Goal: Task Accomplishment & Management: Use online tool/utility

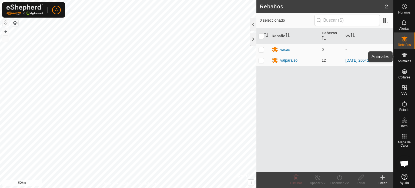
click at [406, 54] on icon at bounding box center [405, 55] width 6 height 4
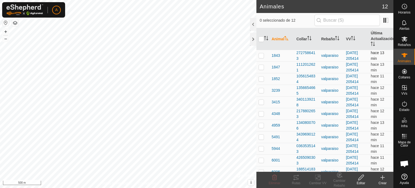
click at [261, 56] on p-checkbox at bounding box center [261, 55] width 5 height 4
checkbox input "true"
click at [296, 177] on icon at bounding box center [296, 177] width 6 height 6
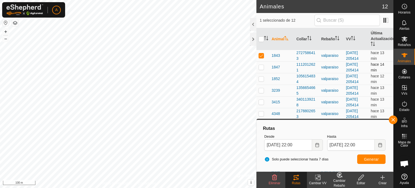
click at [260, 68] on p-checkbox at bounding box center [261, 67] width 5 height 4
checkbox input "true"
click at [262, 56] on p-checkbox at bounding box center [261, 55] width 5 height 4
checkbox input "false"
click at [260, 65] on p-checkbox at bounding box center [261, 67] width 5 height 4
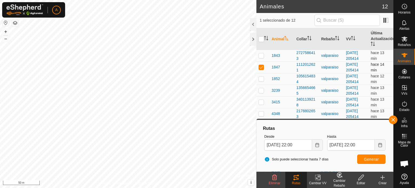
checkbox input "false"
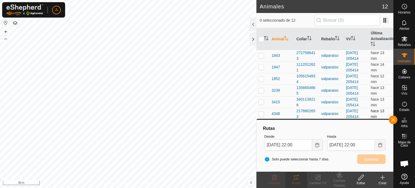
click at [262, 114] on p-checkbox at bounding box center [261, 113] width 5 height 4
checkbox input "true"
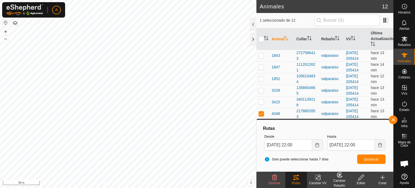
click at [296, 178] on icon at bounding box center [296, 177] width 6 height 6
drag, startPoint x: 277, startPoint y: 9, endPoint x: 256, endPoint y: 36, distance: 33.5
click at [277, 9] on h2 "Animales" at bounding box center [321, 6] width 122 height 6
click at [392, 122] on button "button" at bounding box center [393, 119] width 9 height 9
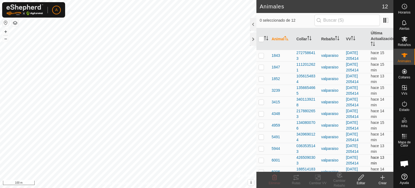
click at [262, 160] on p-checkbox at bounding box center [261, 160] width 5 height 4
checkbox input "true"
click at [296, 178] on icon at bounding box center [296, 177] width 6 height 6
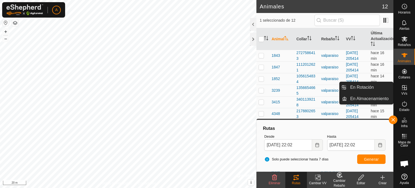
click at [403, 86] on icon at bounding box center [404, 87] width 6 height 6
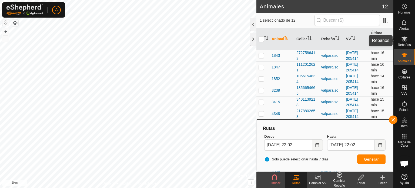
click at [401, 42] on es-mob-svg-icon at bounding box center [405, 39] width 10 height 9
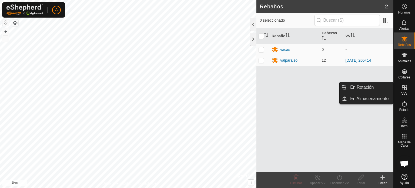
click at [406, 86] on icon at bounding box center [404, 87] width 6 height 6
click at [366, 97] on link "En Almacenamiento" at bounding box center [370, 98] width 46 height 11
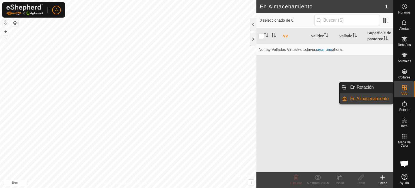
click at [405, 88] on icon at bounding box center [404, 87] width 5 height 5
click at [358, 89] on link "En Rotación" at bounding box center [370, 87] width 46 height 11
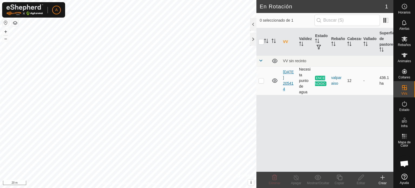
click at [288, 81] on link "[DATE] 205414" at bounding box center [288, 80] width 11 height 21
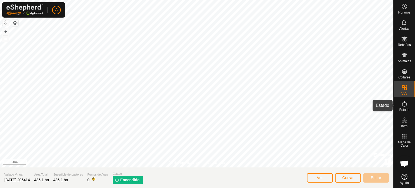
click at [404, 103] on icon at bounding box center [404, 104] width 6 height 6
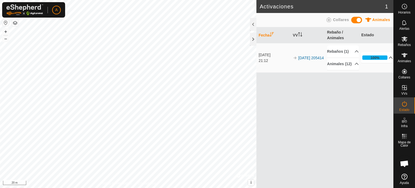
click at [387, 62] on p-accordion-header "100%" at bounding box center [377, 57] width 32 height 11
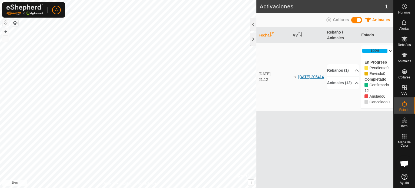
click at [312, 75] on link "[DATE] 205414" at bounding box center [311, 77] width 26 height 4
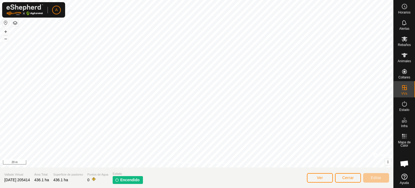
click at [129, 180] on span "Encendido" at bounding box center [129, 180] width 19 height 6
click at [119, 179] on img at bounding box center [117, 180] width 4 height 4
click at [320, 178] on span "Ver" at bounding box center [320, 177] width 6 height 4
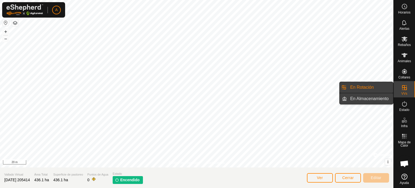
click at [377, 97] on link "En Almacenamiento" at bounding box center [370, 98] width 46 height 11
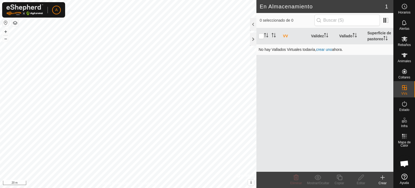
click at [325, 49] on link "crear uno" at bounding box center [324, 49] width 16 height 4
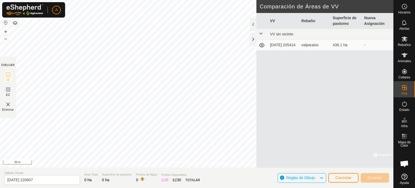
click at [324, 64] on div "VV Rebaño Superficie de pastoreo Nueva Asignación VV sin recinto 2025-09-11 205…" at bounding box center [324, 90] width 137 height 155
drag, startPoint x: 250, startPoint y: 27, endPoint x: 372, endPoint y: 176, distance: 192.1
click at [372, 176] on span "Guardar" at bounding box center [374, 177] width 15 height 4
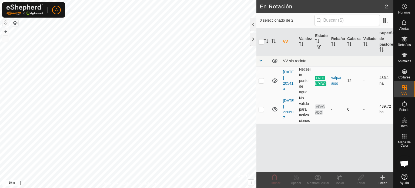
click at [332, 109] on div "-" at bounding box center [337, 109] width 12 height 6
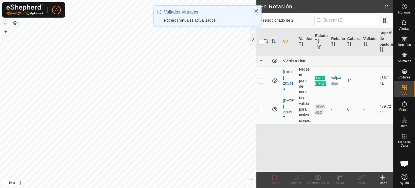
click at [321, 109] on td "APAGADO" at bounding box center [321, 109] width 16 height 29
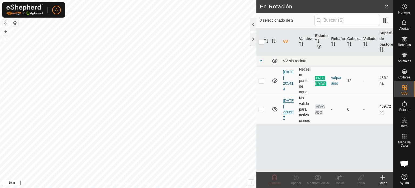
click at [288, 105] on link "[DATE] 220607" at bounding box center [288, 108] width 11 height 21
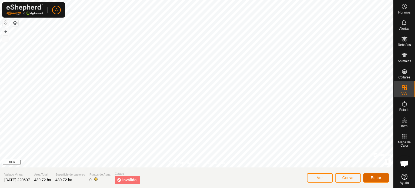
click at [379, 178] on span "Editar" at bounding box center [376, 177] width 11 height 4
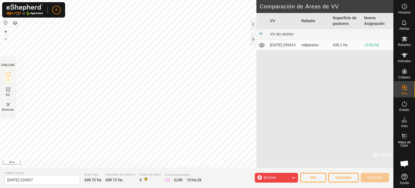
click at [288, 177] on div "Errores" at bounding box center [276, 178] width 43 height 10
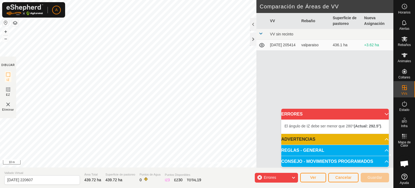
click at [356, 126] on b "(Actual: 292.5°)" at bounding box center [367, 126] width 27 height 4
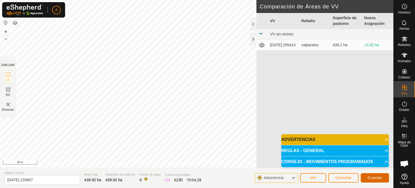
click at [370, 178] on span "Guardar" at bounding box center [374, 177] width 15 height 4
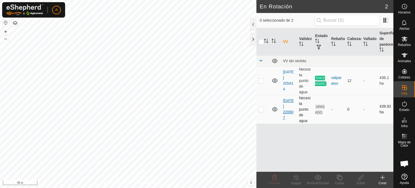
click at [288, 105] on link "[DATE] 220607" at bounding box center [288, 108] width 11 height 21
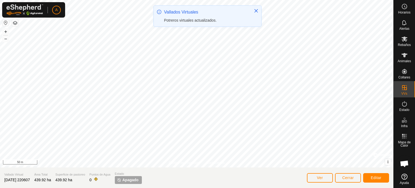
click at [135, 181] on span "Apagado" at bounding box center [130, 180] width 16 height 6
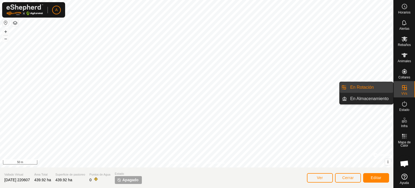
click at [402, 90] on icon at bounding box center [404, 87] width 6 height 6
click at [364, 98] on link "En Almacenamiento" at bounding box center [370, 98] width 46 height 11
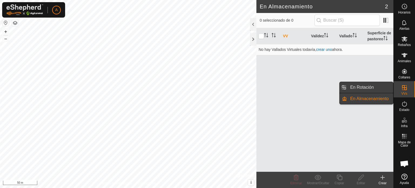
click at [369, 85] on link "En Rotación" at bounding box center [370, 87] width 46 height 11
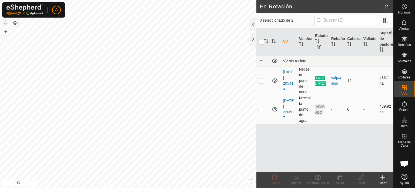
click at [330, 109] on td "-" at bounding box center [337, 109] width 16 height 29
click at [288, 106] on link "[DATE] 220607" at bounding box center [288, 108] width 11 height 21
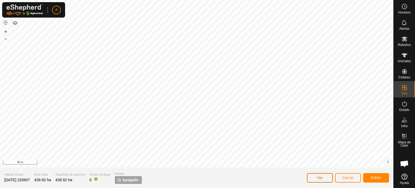
click at [329, 177] on button "Ver" at bounding box center [320, 177] width 26 height 9
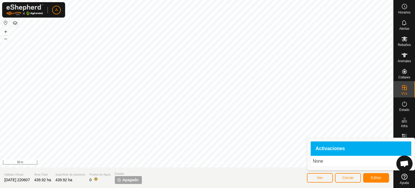
click at [339, 146] on span "Activaciones" at bounding box center [330, 148] width 29 height 5
click at [379, 177] on span "Editar" at bounding box center [376, 177] width 11 height 4
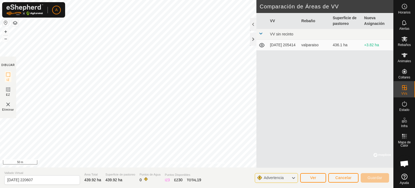
click at [290, 177] on div "Advertencia" at bounding box center [276, 178] width 43 height 10
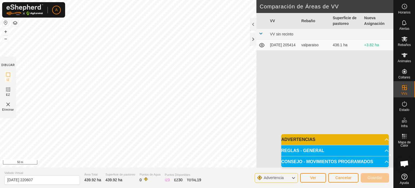
click at [351, 136] on p-accordion-header "ADVERTENCIAS" at bounding box center [335, 139] width 108 height 11
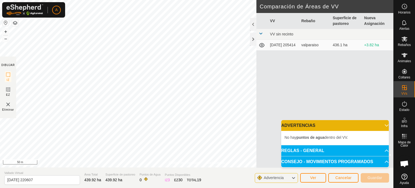
click at [379, 151] on p-accordion-header "REGLAS - GENERAL" at bounding box center [335, 150] width 108 height 11
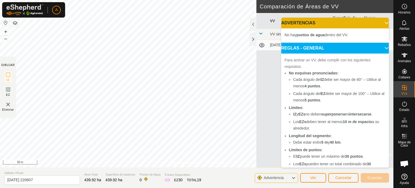
click at [371, 21] on p-accordion-header "ADVERTENCIAS" at bounding box center [335, 23] width 108 height 11
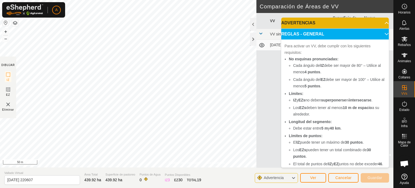
click at [375, 31] on p-accordion-header "REGLAS - GENERAL" at bounding box center [335, 34] width 108 height 11
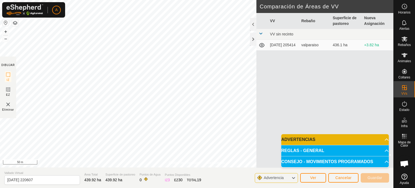
click at [322, 94] on div "VV Rebaño Superficie de pastoreo Nueva Asignación VV sin recinto 2025-09-11 205…" at bounding box center [324, 90] width 137 height 155
click at [342, 8] on h2 "Comparación de Áreas de VV" at bounding box center [327, 6] width 134 height 6
click at [404, 40] on icon at bounding box center [405, 38] width 6 height 5
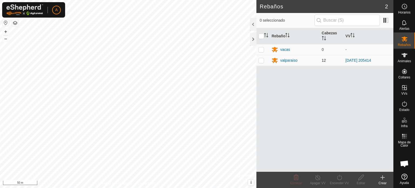
click at [260, 60] on p-checkbox at bounding box center [261, 60] width 5 height 4
checkbox input "true"
click at [316, 179] on icon at bounding box center [318, 177] width 7 height 6
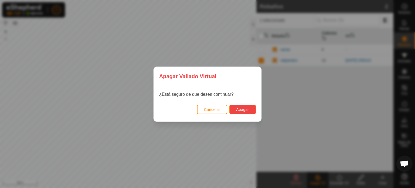
click at [238, 107] on span "Apagar" at bounding box center [242, 109] width 13 height 4
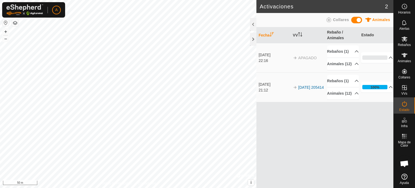
click at [274, 58] on div "[DATE]" at bounding box center [275, 55] width 32 height 6
click at [300, 89] on link "[DATE] 205414" at bounding box center [311, 87] width 26 height 4
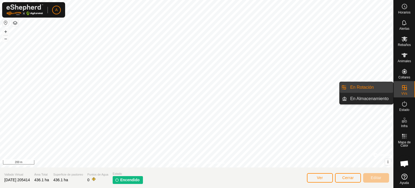
click at [366, 87] on link "En Rotación" at bounding box center [370, 87] width 46 height 11
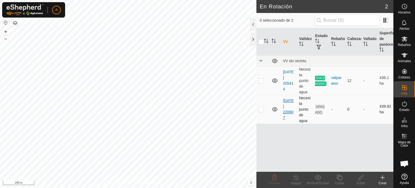
click at [286, 112] on link "[DATE] 220607" at bounding box center [288, 108] width 11 height 21
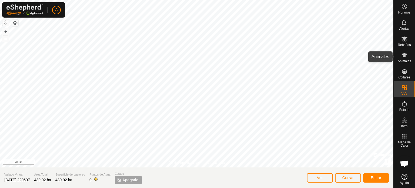
click at [405, 59] on es-animals-svg-icon at bounding box center [405, 55] width 10 height 9
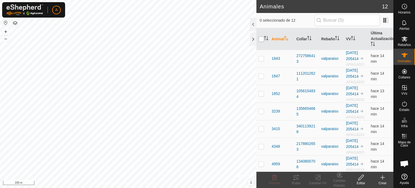
click at [262, 37] on input "checkbox" at bounding box center [261, 38] width 5 height 5
checkbox input "true"
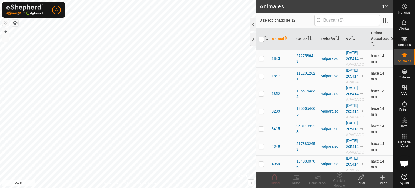
checkbox input "true"
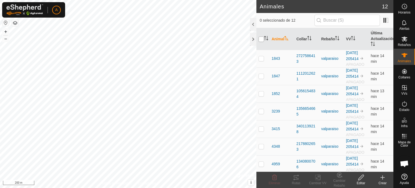
checkbox input "true"
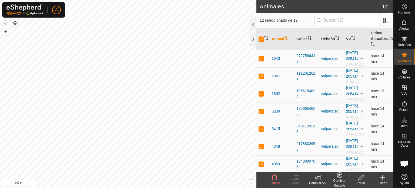
click at [316, 179] on icon at bounding box center [318, 177] width 7 height 6
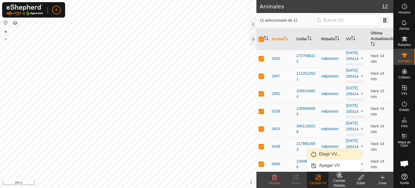
click at [329, 155] on link "Elegir VV..." at bounding box center [334, 154] width 54 height 11
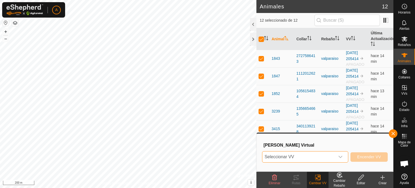
click at [331, 157] on span "Seleccionar VV" at bounding box center [298, 156] width 73 height 11
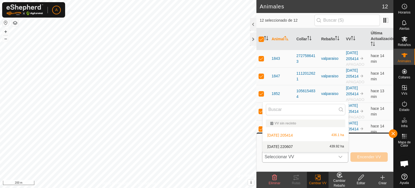
click at [299, 146] on li "2025-09-13 220607 439.92 ha" at bounding box center [306, 146] width 86 height 11
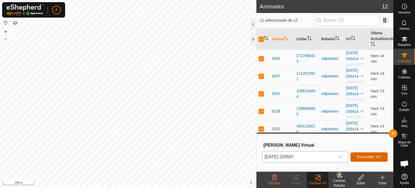
click at [366, 158] on span "Encender VV" at bounding box center [369, 157] width 24 height 4
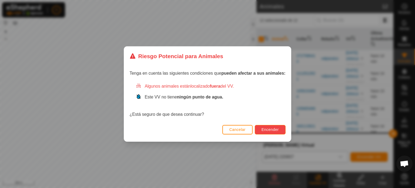
click at [273, 133] on button "Encender" at bounding box center [270, 129] width 31 height 9
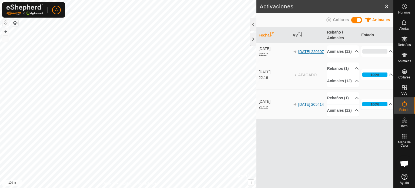
click at [300, 54] on link "[DATE] 220607" at bounding box center [311, 51] width 26 height 4
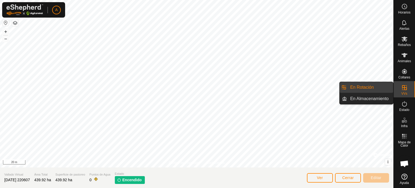
click at [361, 87] on link "En Rotación" at bounding box center [370, 87] width 46 height 11
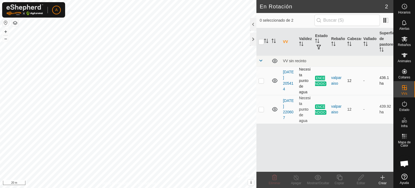
click at [263, 79] on p-checkbox at bounding box center [261, 80] width 5 height 4
checkbox input "true"
click at [295, 179] on icon at bounding box center [296, 177] width 5 height 5
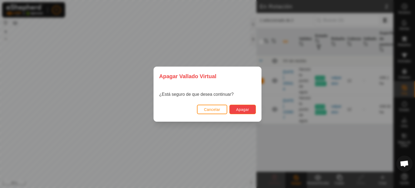
click at [252, 113] on button "Apagar" at bounding box center [242, 109] width 26 height 9
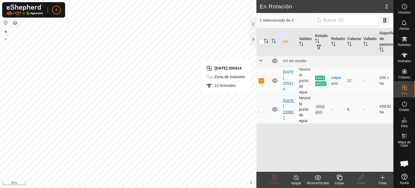
click at [286, 108] on link "[DATE] 220607" at bounding box center [288, 108] width 11 height 21
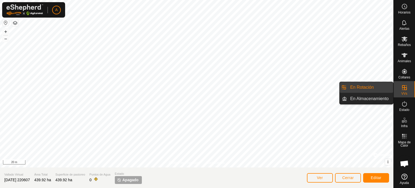
click at [371, 89] on link "En Rotación" at bounding box center [370, 87] width 46 height 11
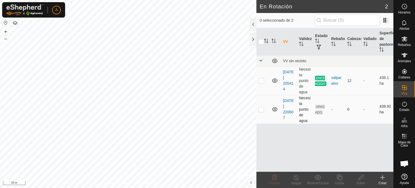
click at [262, 109] on p-checkbox at bounding box center [261, 109] width 5 height 4
checkbox input "true"
click at [260, 81] on p-checkbox at bounding box center [261, 80] width 5 height 4
checkbox input "true"
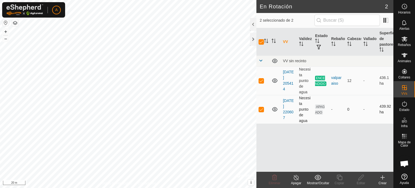
click at [263, 110] on p-checkbox at bounding box center [261, 109] width 5 height 4
checkbox input "false"
click at [296, 180] on div "Apagar" at bounding box center [296, 182] width 22 height 5
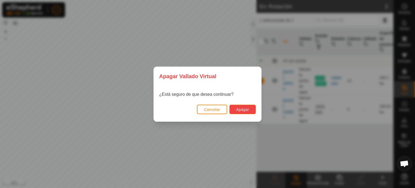
click at [241, 107] on button "Apagar" at bounding box center [242, 109] width 26 height 9
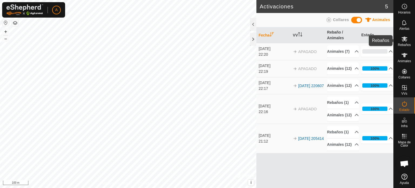
click at [406, 39] on icon at bounding box center [405, 38] width 6 height 5
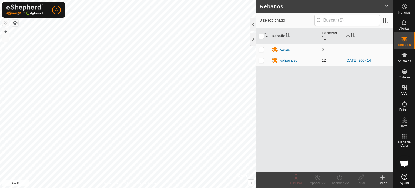
click at [260, 60] on p-checkbox at bounding box center [261, 60] width 5 height 4
checkbox input "true"
click at [281, 59] on div "valparaiso" at bounding box center [288, 61] width 17 height 6
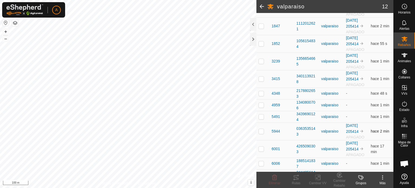
scroll to position [101, 0]
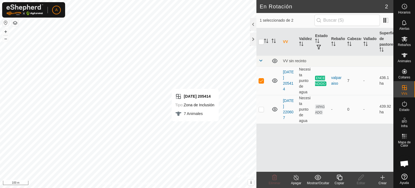
checkbox input "false"
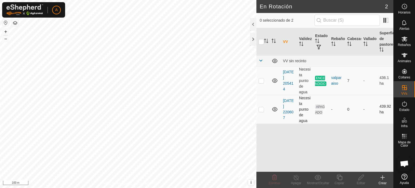
click at [262, 111] on p-checkbox at bounding box center [261, 109] width 5 height 4
click at [261, 108] on p-checkbox at bounding box center [261, 109] width 5 height 4
checkbox input "false"
click at [261, 82] on p-checkbox at bounding box center [261, 80] width 5 height 4
checkbox input "true"
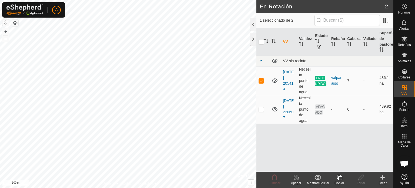
click at [296, 181] on div "Apagar" at bounding box center [296, 182] width 22 height 5
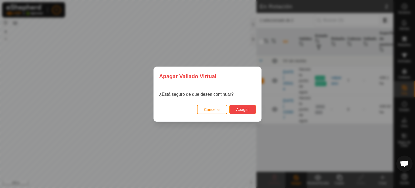
click at [238, 107] on span "Apagar" at bounding box center [242, 109] width 13 height 4
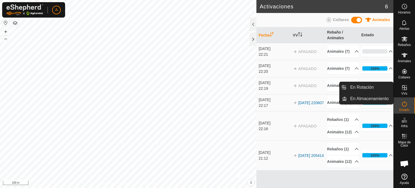
click at [404, 88] on icon at bounding box center [404, 87] width 6 height 6
click at [370, 89] on link "En Rotación" at bounding box center [370, 87] width 46 height 11
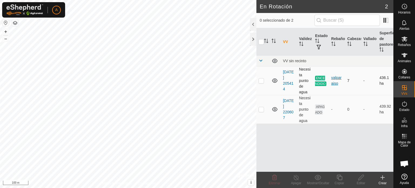
click at [338, 81] on div "valparaiso" at bounding box center [337, 80] width 12 height 11
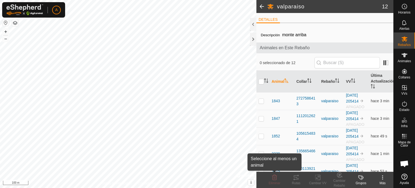
click at [272, 180] on icon at bounding box center [274, 177] width 6 height 6
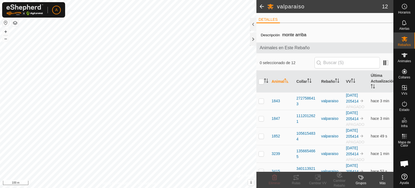
click at [275, 179] on icon at bounding box center [274, 177] width 5 height 5
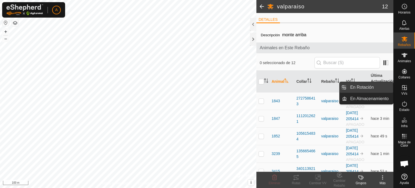
click at [380, 87] on link "En Rotación" at bounding box center [370, 87] width 46 height 11
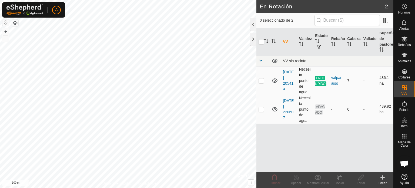
click at [261, 81] on p-checkbox at bounding box center [261, 80] width 5 height 4
checkbox input "true"
click at [295, 177] on icon at bounding box center [296, 177] width 7 height 6
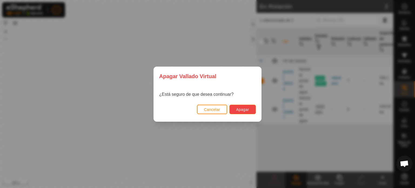
click at [243, 110] on span "Apagar" at bounding box center [242, 109] width 13 height 4
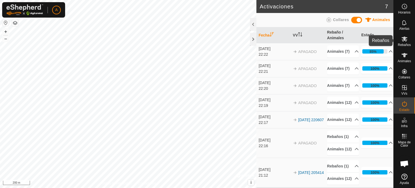
click at [406, 44] on span "Rebaños" at bounding box center [404, 44] width 13 height 3
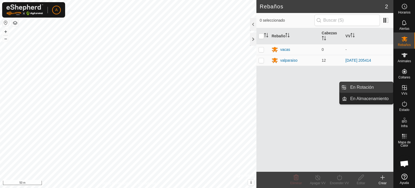
click at [375, 86] on link "En Rotación" at bounding box center [370, 87] width 46 height 11
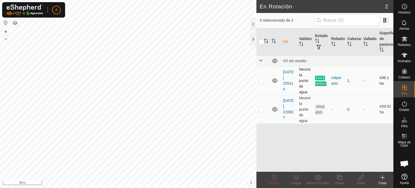
click at [261, 82] on p-checkbox at bounding box center [261, 80] width 5 height 4
checkbox input "true"
click at [297, 179] on line at bounding box center [296, 177] width 4 height 4
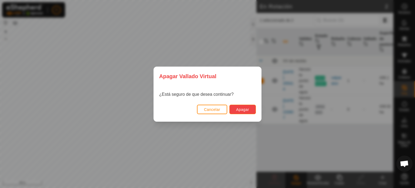
click at [249, 111] on button "Apagar" at bounding box center [242, 109] width 26 height 9
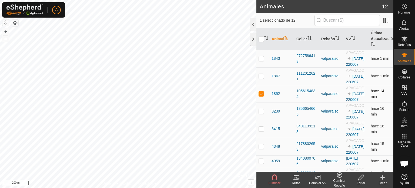
click at [260, 96] on p-checkbox at bounding box center [261, 93] width 5 height 4
checkbox input "false"
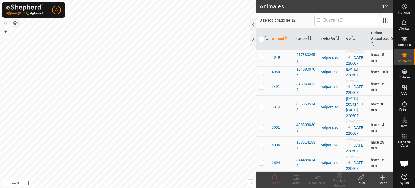
scroll to position [135, 0]
click at [403, 42] on icon at bounding box center [404, 39] width 6 height 6
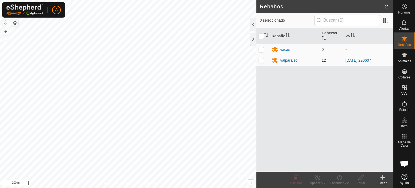
click at [262, 60] on p-checkbox at bounding box center [261, 60] width 5 height 4
checkbox input "true"
click at [337, 178] on icon at bounding box center [339, 177] width 7 height 6
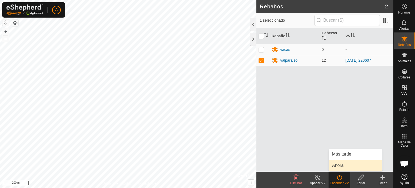
click at [341, 165] on link "Ahora" at bounding box center [356, 165] width 54 height 11
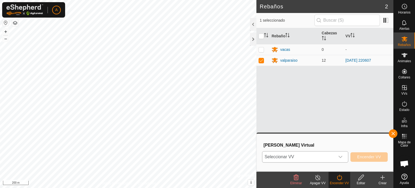
click at [343, 157] on icon "dropdown trigger" at bounding box center [340, 157] width 4 height 4
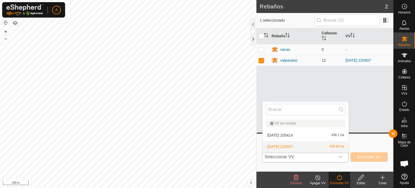
click at [293, 147] on li "[DATE] 220607 439.92 ha" at bounding box center [306, 146] width 86 height 11
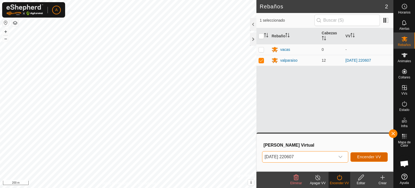
click at [364, 155] on span "Encender VV" at bounding box center [369, 157] width 24 height 4
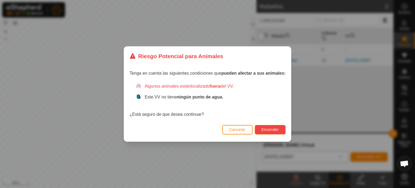
click at [266, 127] on span "Encender" at bounding box center [270, 129] width 17 height 4
